Goal: Information Seeking & Learning: Learn about a topic

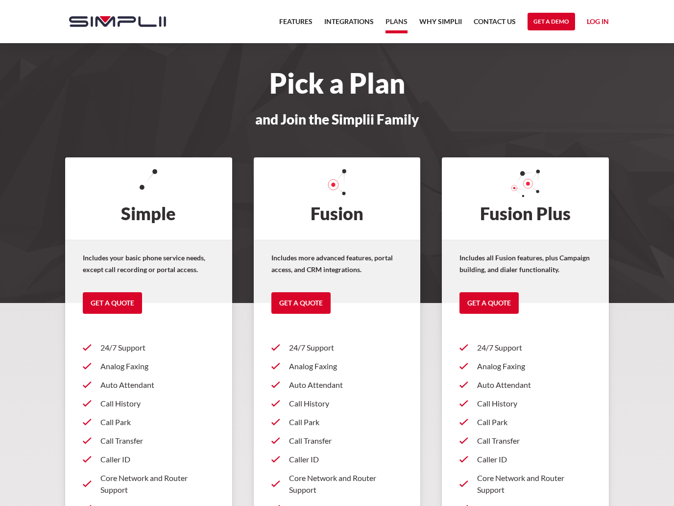
click at [357, 25] on link "Integrations" at bounding box center [349, 25] width 50 height 18
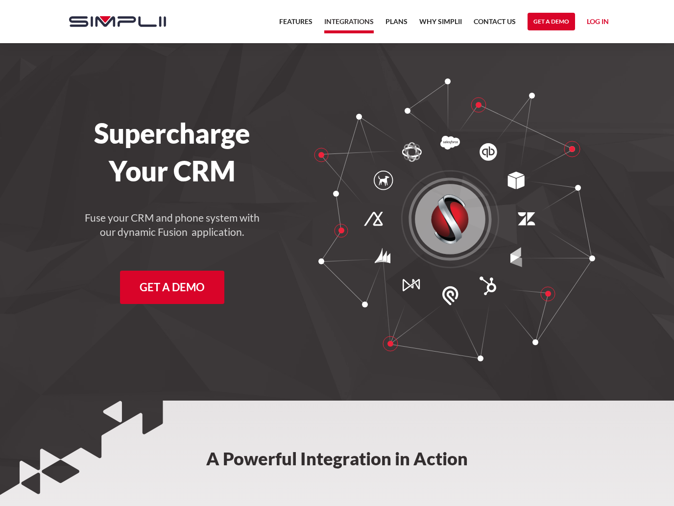
click at [398, 22] on link "Plans" at bounding box center [397, 25] width 22 height 18
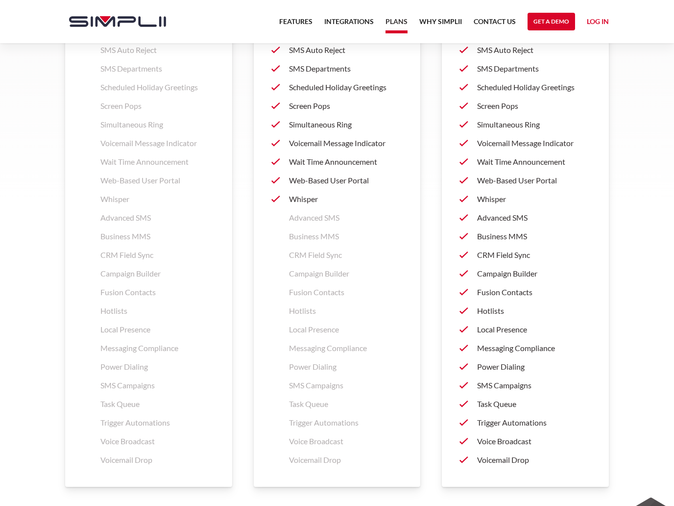
scroll to position [1372, 0]
click at [516, 331] on p "Local Presence" at bounding box center [534, 329] width 114 height 12
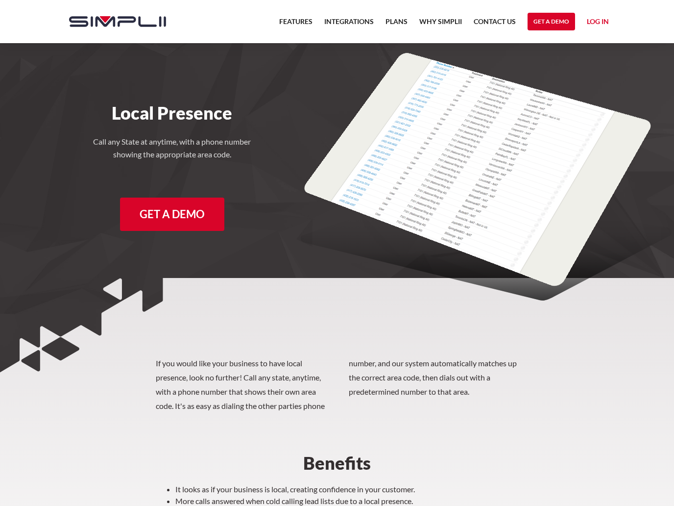
click at [492, 30] on link "Contact US" at bounding box center [495, 25] width 42 height 18
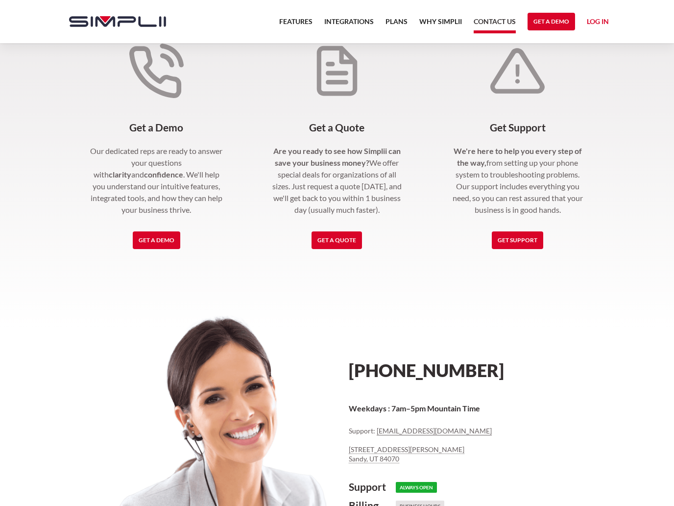
scroll to position [151, 0]
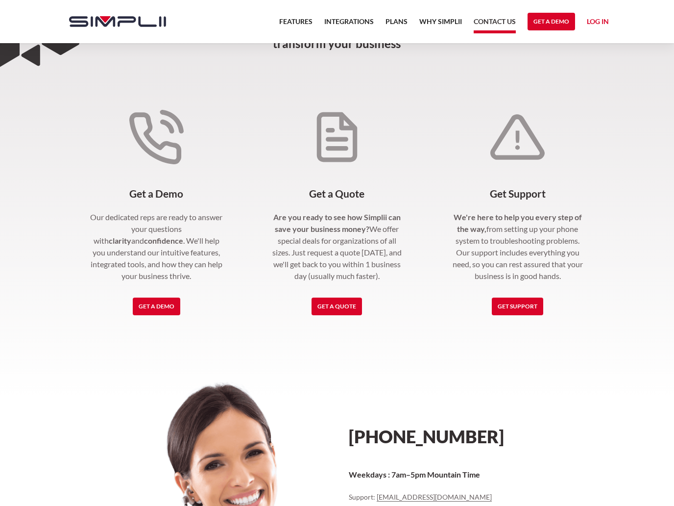
click at [528, 312] on link "Get Support" at bounding box center [517, 307] width 51 height 18
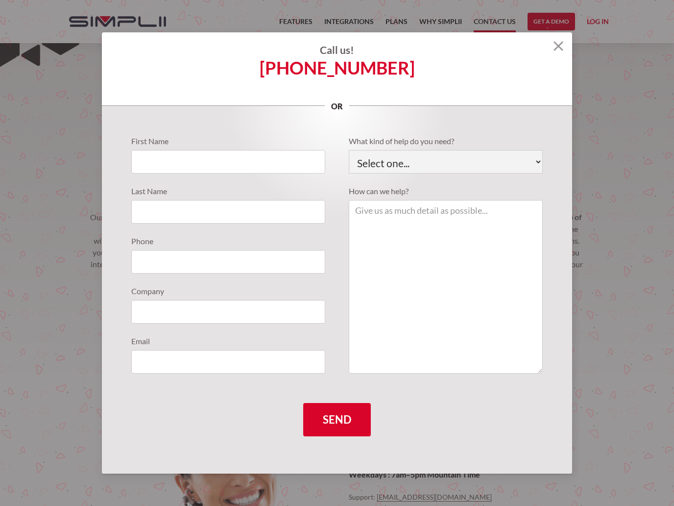
scroll to position [151, 0]
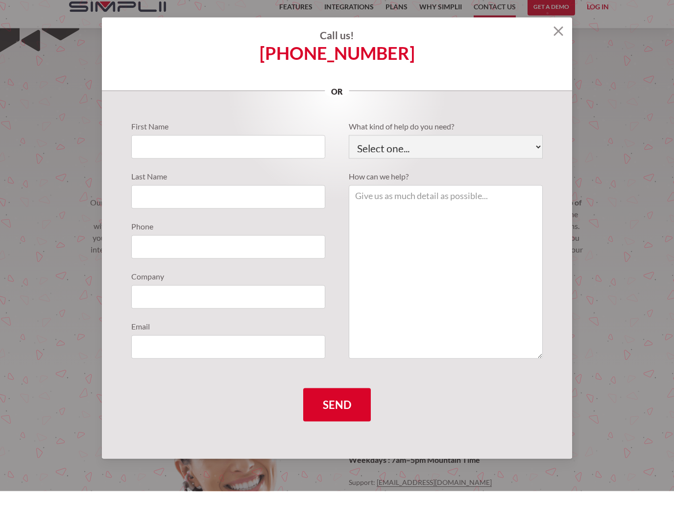
click at [560, 41] on img at bounding box center [559, 46] width 10 height 10
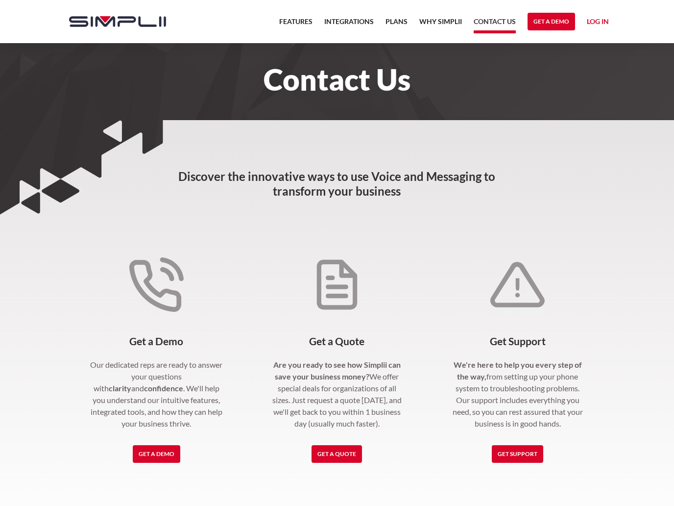
scroll to position [0, 0]
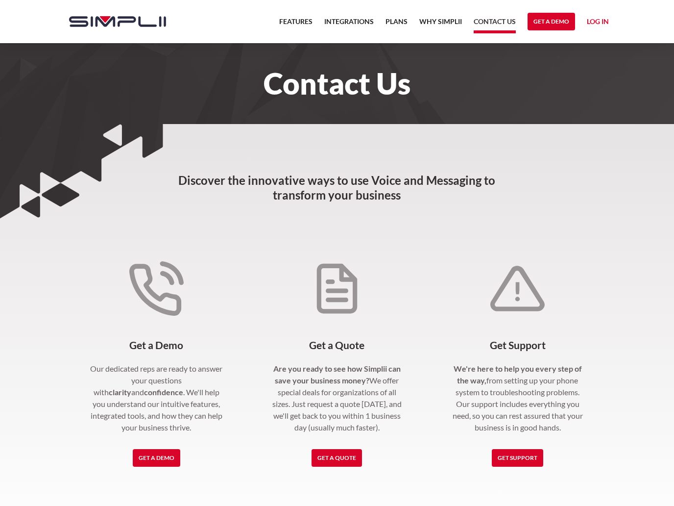
click at [299, 29] on link "Features" at bounding box center [295, 25] width 33 height 18
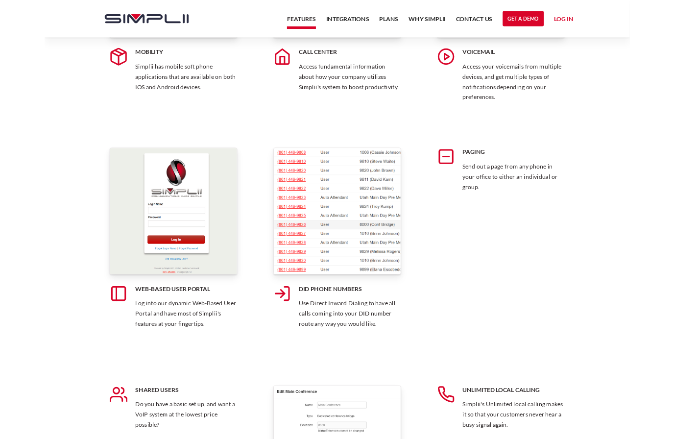
scroll to position [2930, 0]
